Goal: Task Accomplishment & Management: Use online tool/utility

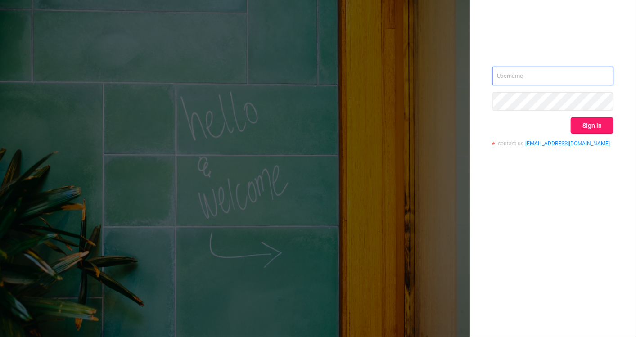
type input "[EMAIL_ADDRESS][DOMAIN_NAME]"
click at [592, 125] on button "Sign in" at bounding box center [591, 125] width 43 height 16
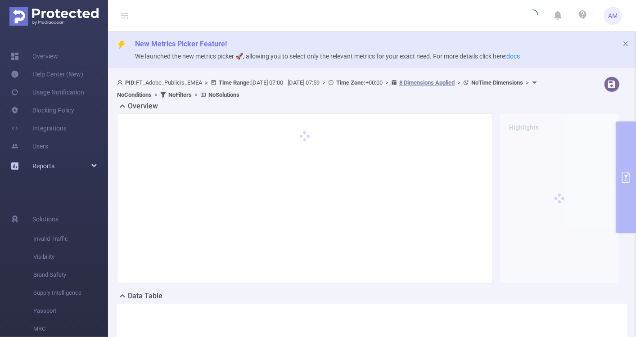
click at [94, 166] on icon at bounding box center [94, 166] width 4 height 0
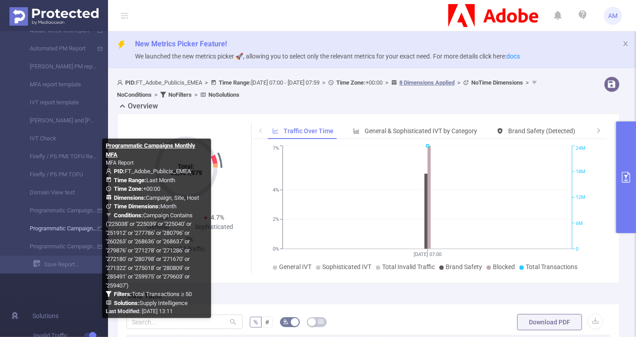
click at [71, 224] on link "Programmatic Campaigns Monthly MFA" at bounding box center [57, 229] width 79 height 18
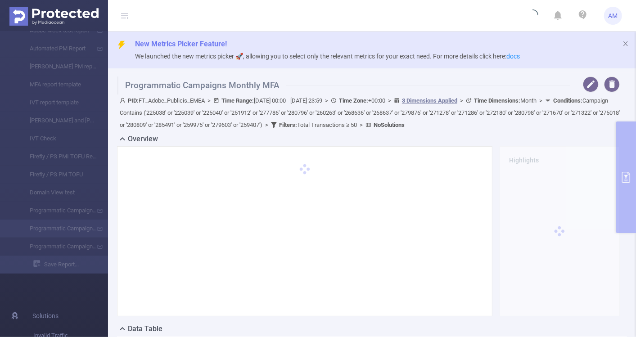
type input "[DATE] 00:00"
type input "[DATE] 23:59"
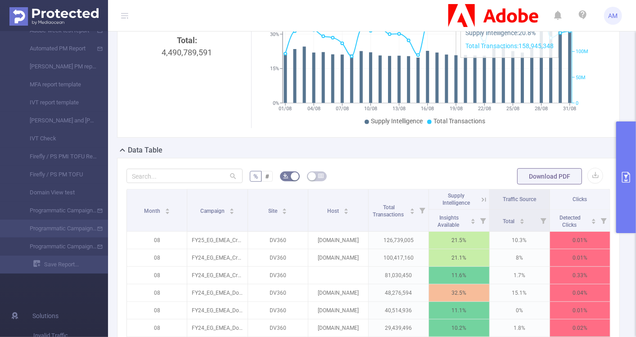
scroll to position [179, 0]
click at [587, 174] on button "button" at bounding box center [595, 176] width 16 height 16
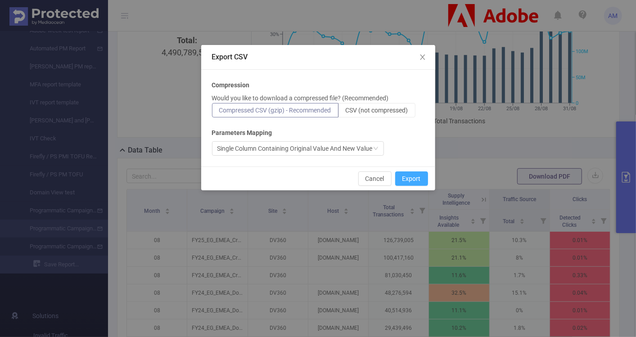
click at [415, 180] on button "Export" at bounding box center [411, 178] width 33 height 14
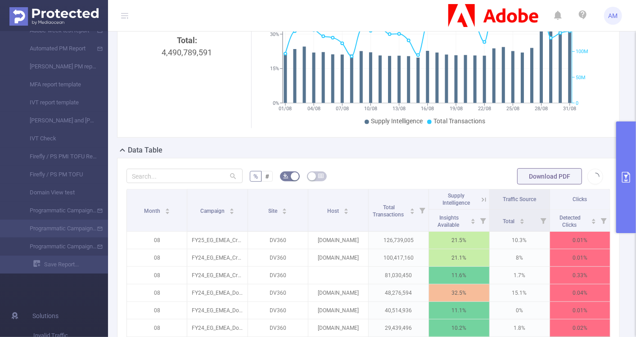
click at [344, 149] on div "Data Table" at bounding box center [372, 151] width 510 height 13
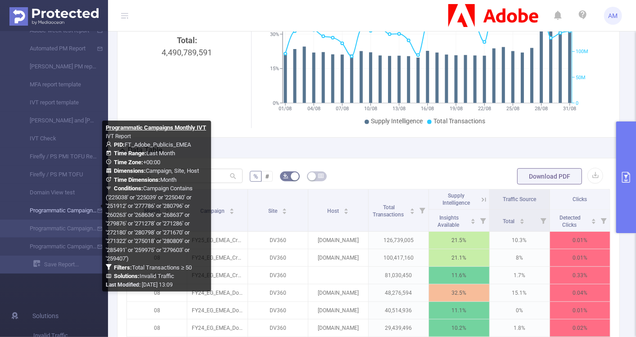
click at [65, 209] on link "Programmatic Campaigns Monthly IVT" at bounding box center [57, 211] width 79 height 18
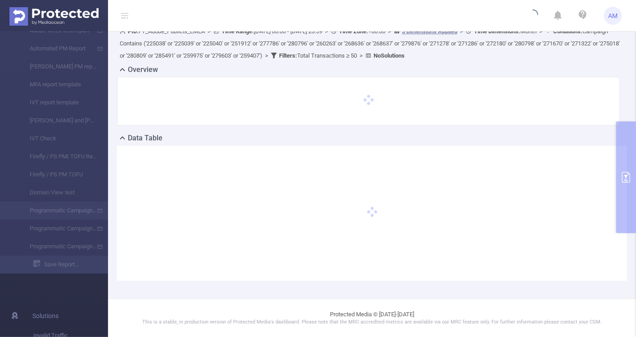
scroll to position [69, 0]
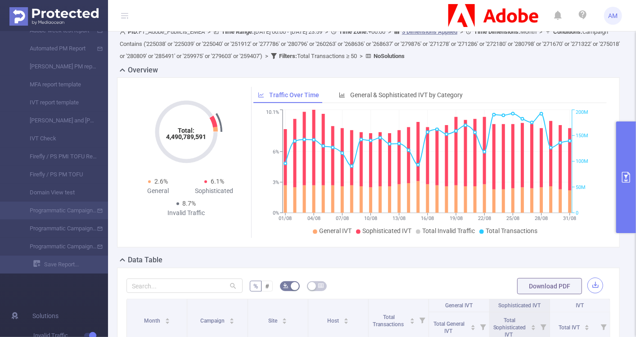
click at [588, 285] on button "button" at bounding box center [595, 286] width 16 height 16
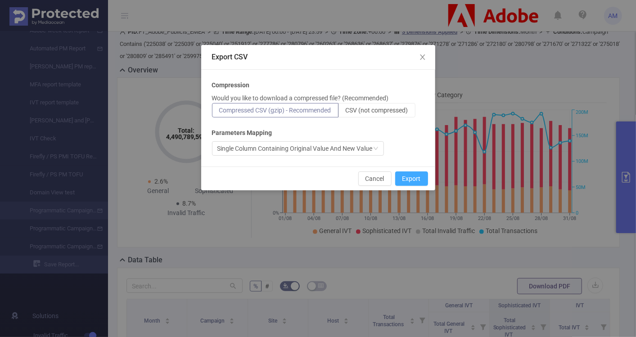
click at [410, 180] on button "Export" at bounding box center [411, 178] width 33 height 14
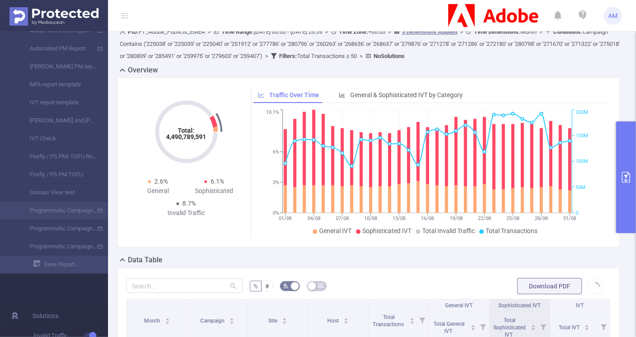
click at [437, 256] on div "Data Table" at bounding box center [372, 261] width 510 height 13
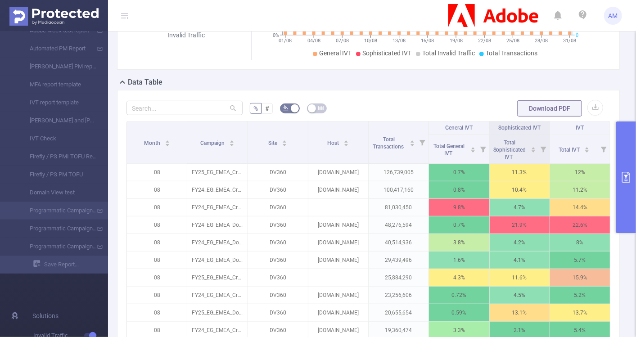
scroll to position [247, 0]
click at [630, 164] on button "primary" at bounding box center [626, 177] width 20 height 112
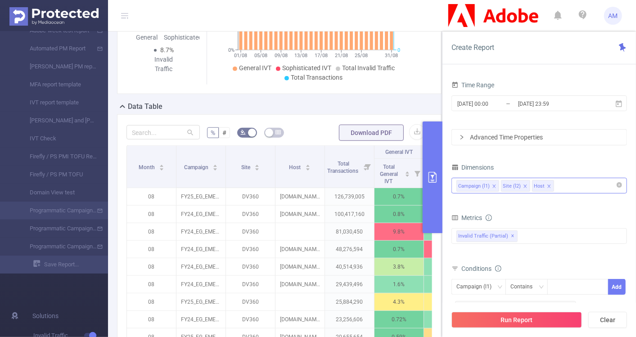
click at [495, 185] on icon "icon: close" at bounding box center [494, 186] width 4 height 4
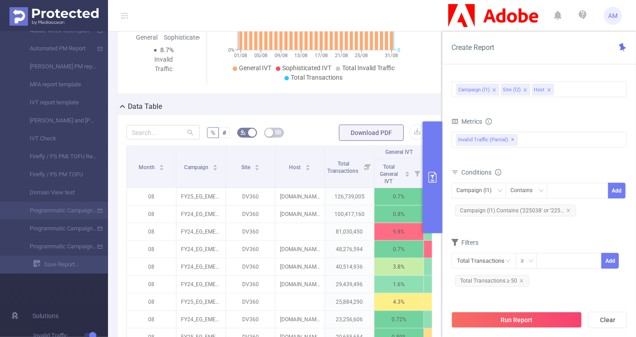
click at [359, 103] on div "Data Table" at bounding box center [283, 107] width 332 height 13
